Goal: Information Seeking & Learning: Compare options

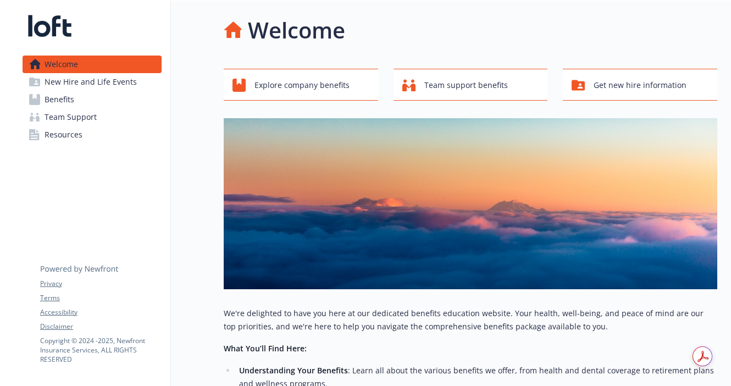
click at [59, 101] on span "Benefits" at bounding box center [60, 100] width 30 height 18
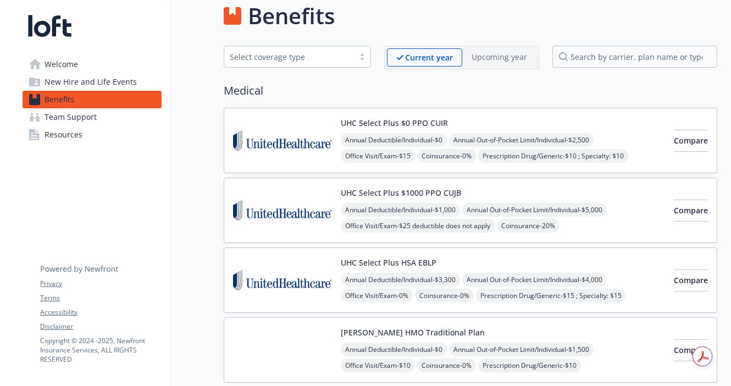
scroll to position [15, 0]
click at [690, 139] on button "Compare" at bounding box center [691, 140] width 34 height 22
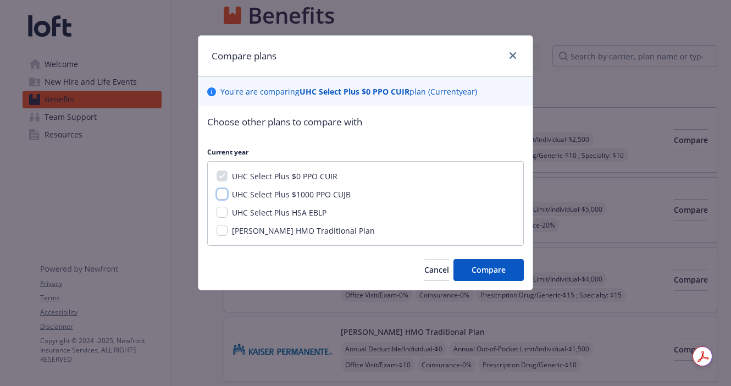
click at [226, 192] on input "UHC Select Plus $1000 PPO CUJB" at bounding box center [222, 194] width 11 height 11
checkbox input "true"
click at [225, 214] on input "UHC Select Plus HSA EBLP" at bounding box center [222, 212] width 11 height 11
checkbox input "true"
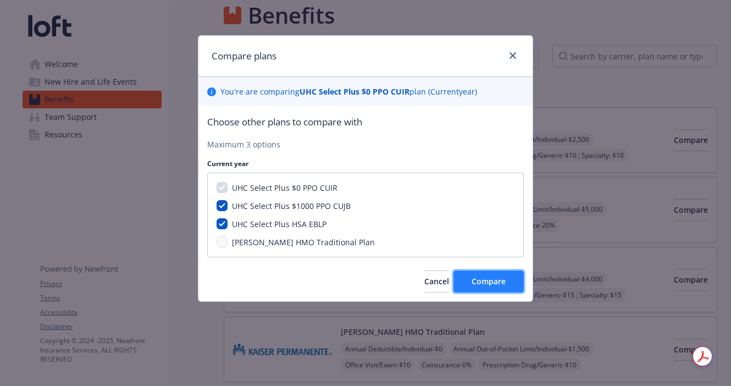
click at [482, 279] on span "Compare" at bounding box center [489, 281] width 34 height 10
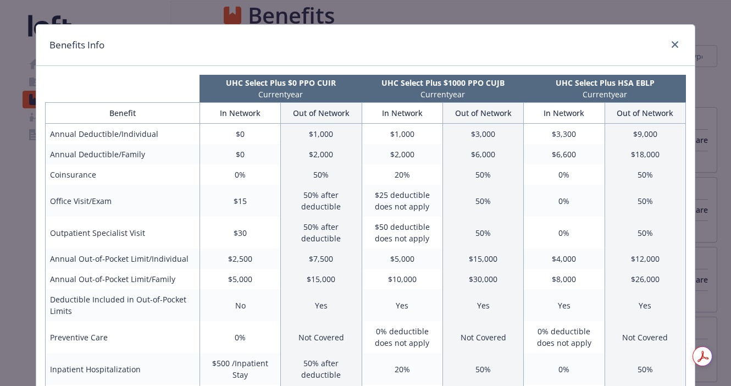
scroll to position [20, 0]
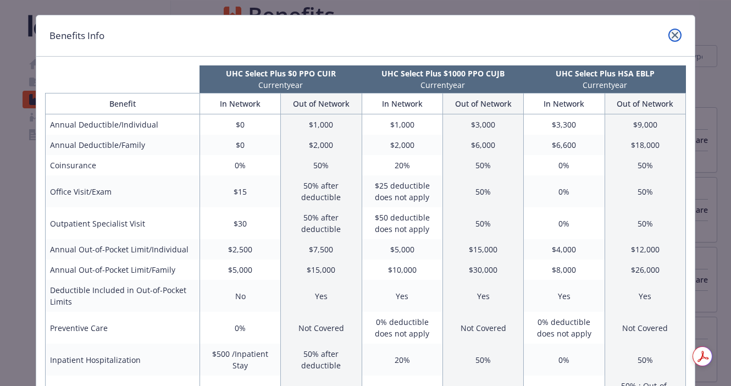
click at [675, 29] on link "close" at bounding box center [675, 35] width 13 height 13
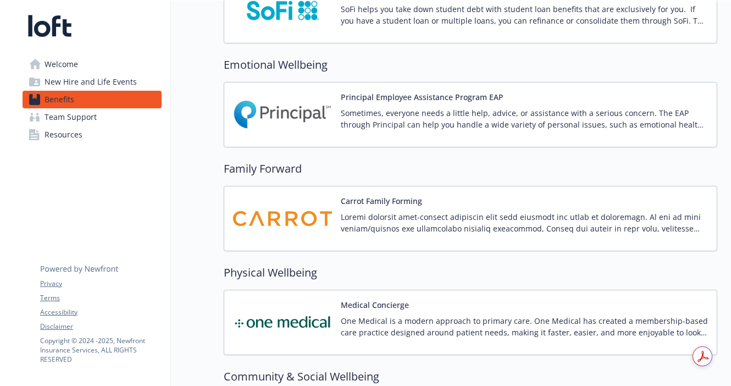
click at [284, 218] on img at bounding box center [282, 218] width 99 height 47
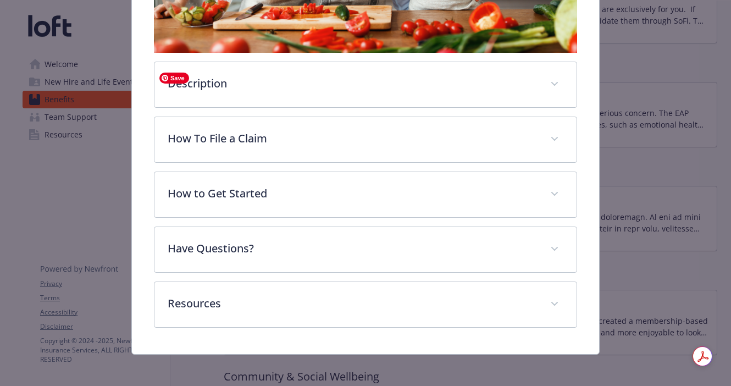
scroll to position [392, 0]
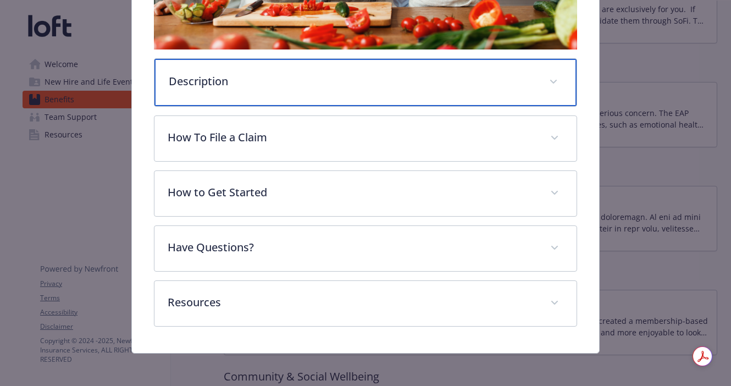
click at [277, 91] on div "Description" at bounding box center [366, 82] width 422 height 47
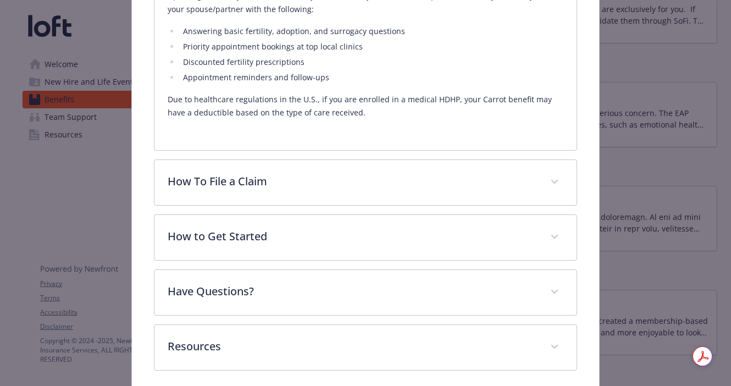
scroll to position [709, 0]
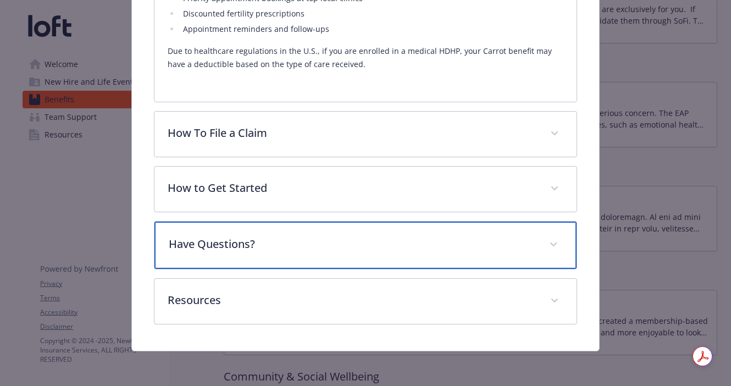
click at [307, 244] on p "Have Questions?" at bounding box center [352, 244] width 367 height 16
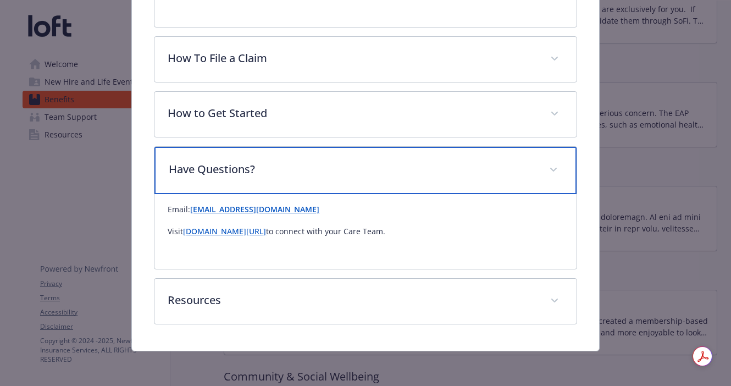
scroll to position [0, 0]
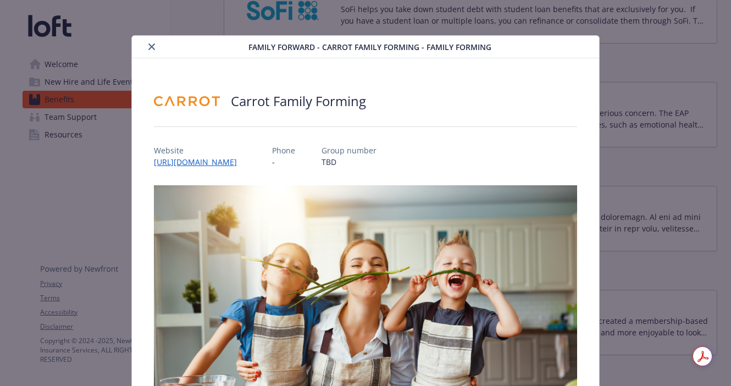
click at [153, 45] on icon "close" at bounding box center [151, 46] width 7 height 7
